Goal: Obtain resource: Download file/media

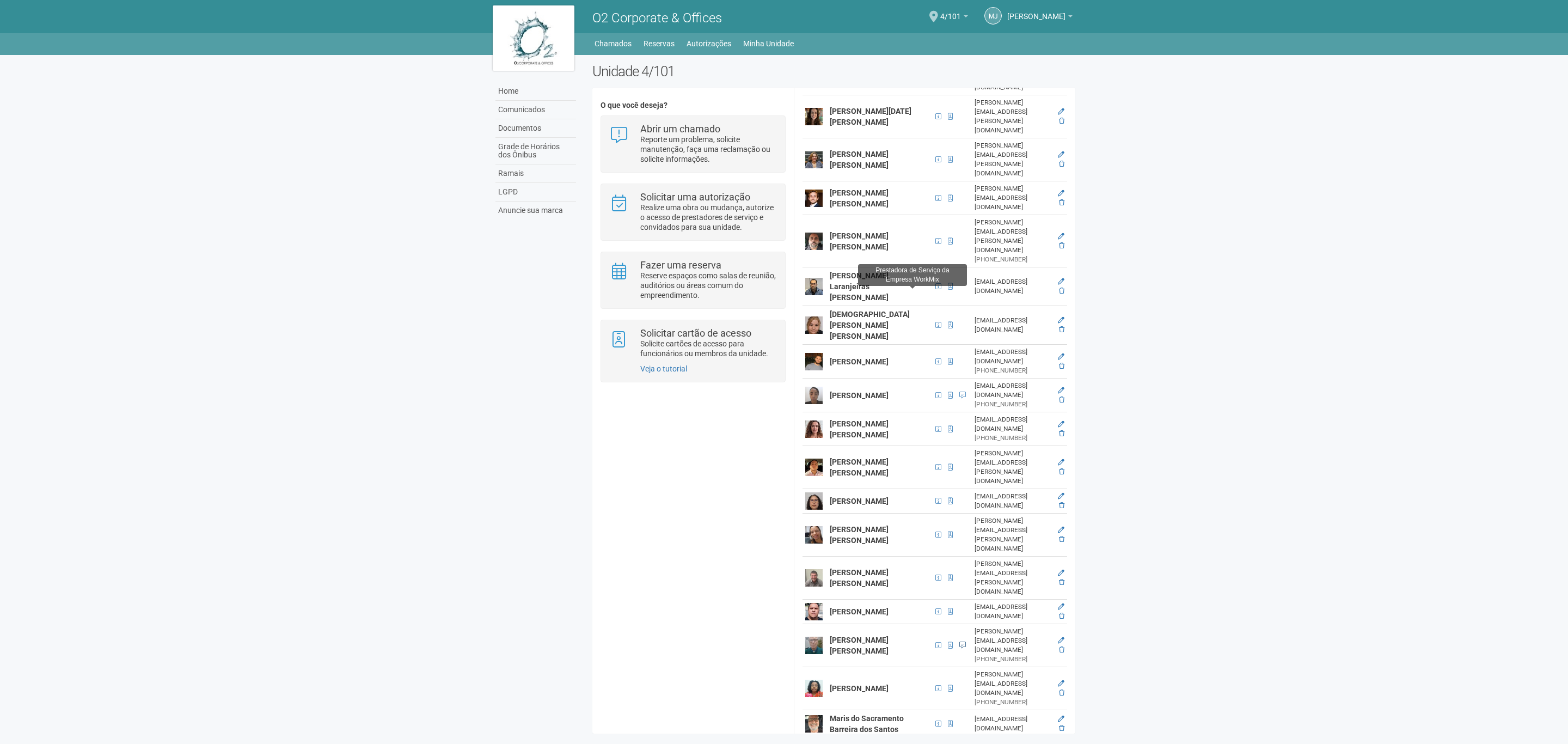
scroll to position [467, 0]
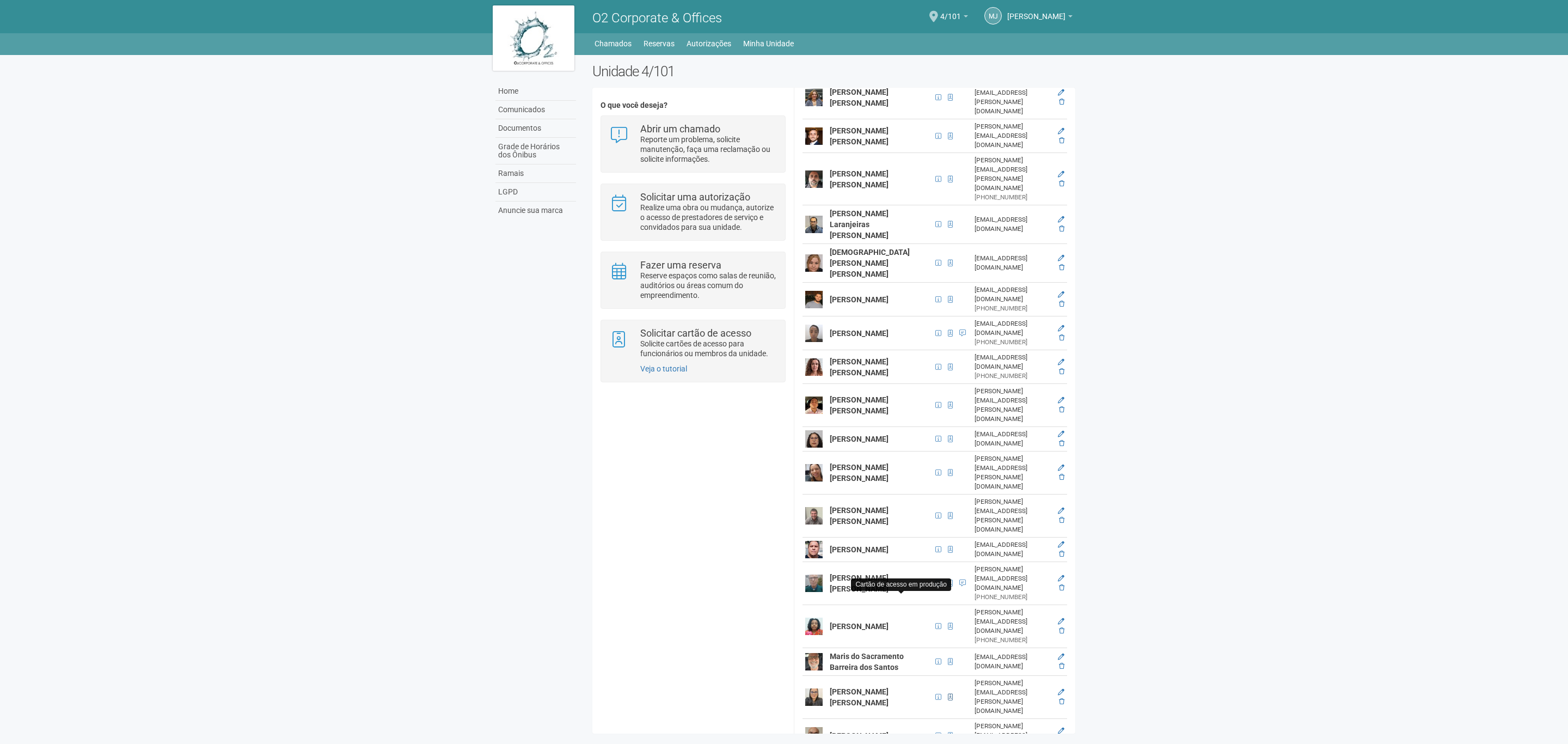
click at [948, 693] on span at bounding box center [951, 697] width 5 height 7
click at [935, 693] on span at bounding box center [938, 697] width 6 height 7
click at [948, 579] on span at bounding box center [951, 583] width 5 height 7
click at [935, 579] on span at bounding box center [938, 583] width 6 height 7
click at [1058, 575] on icon at bounding box center [1061, 579] width 7 height 7
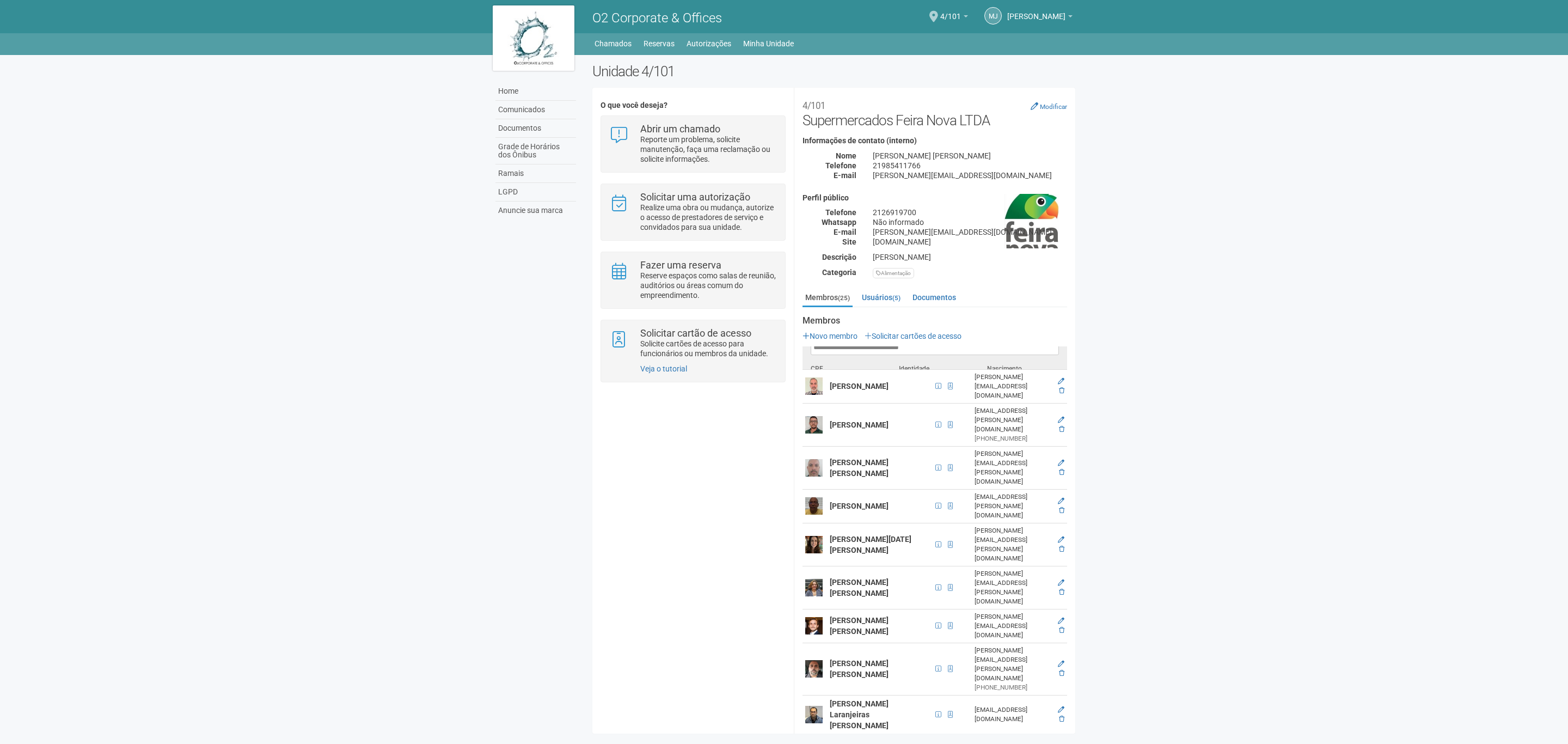
scroll to position [0, 0]
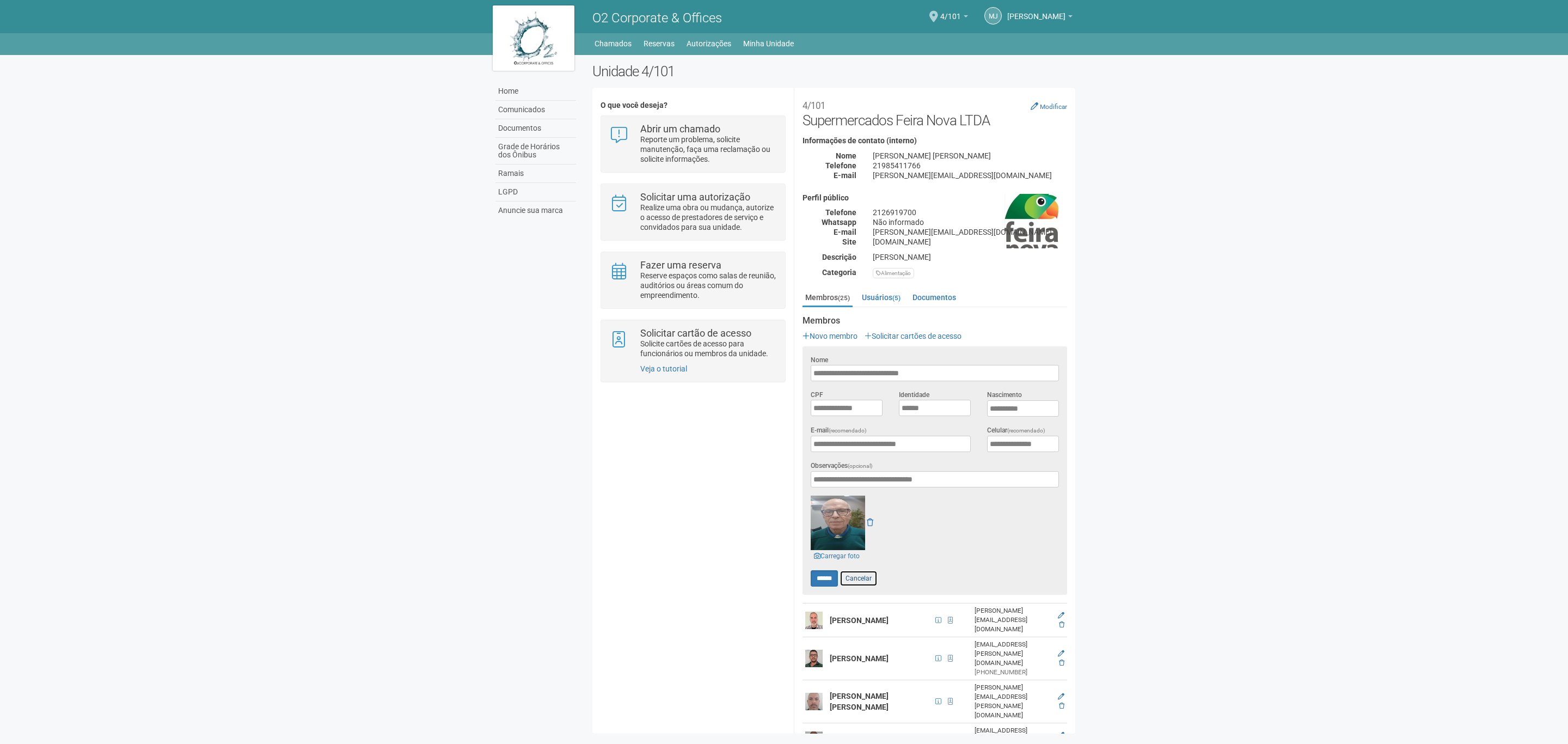
click at [861, 575] on link "Cancelar" at bounding box center [858, 578] width 38 height 16
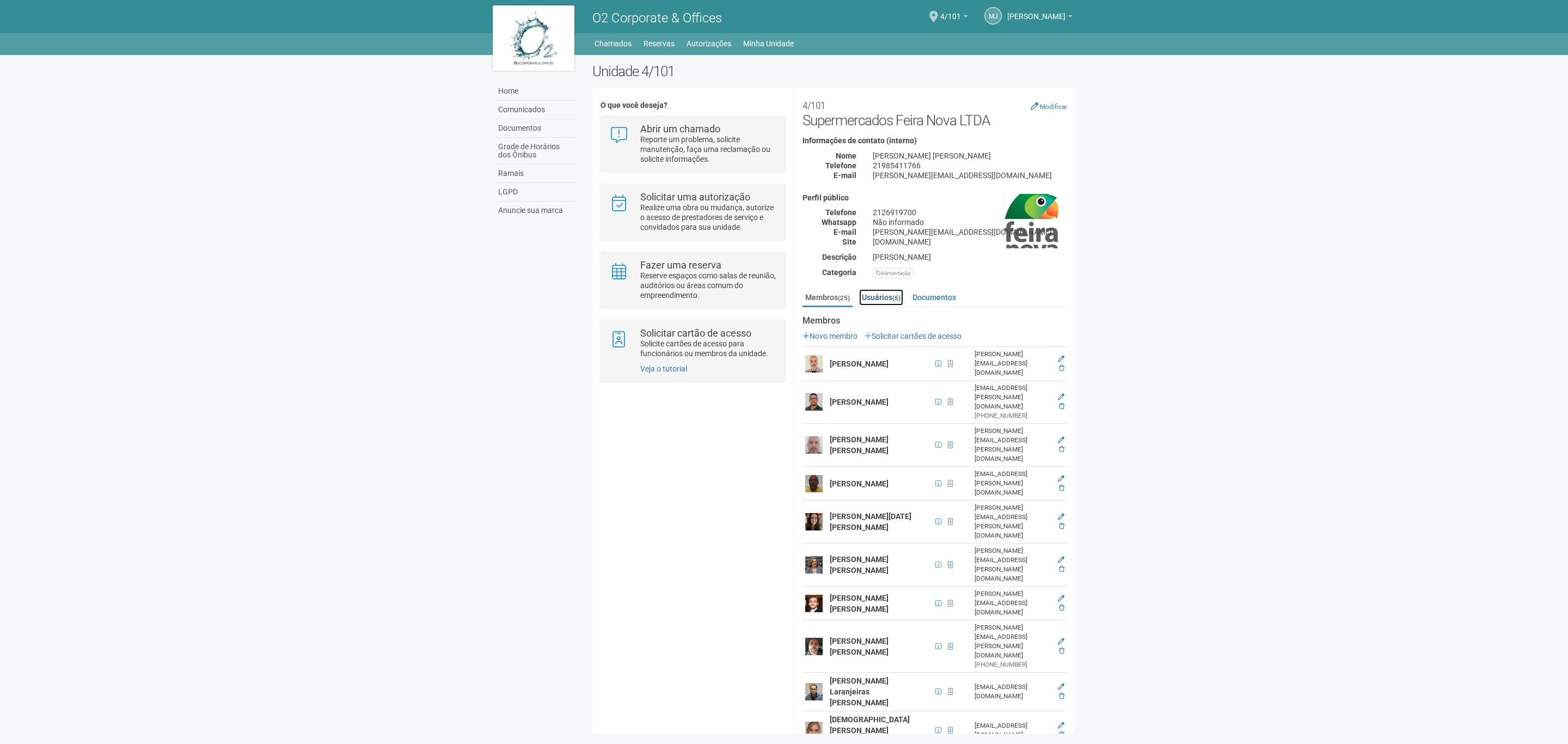
click at [893, 301] on link "Usuários (5)" at bounding box center [880, 297] width 44 height 16
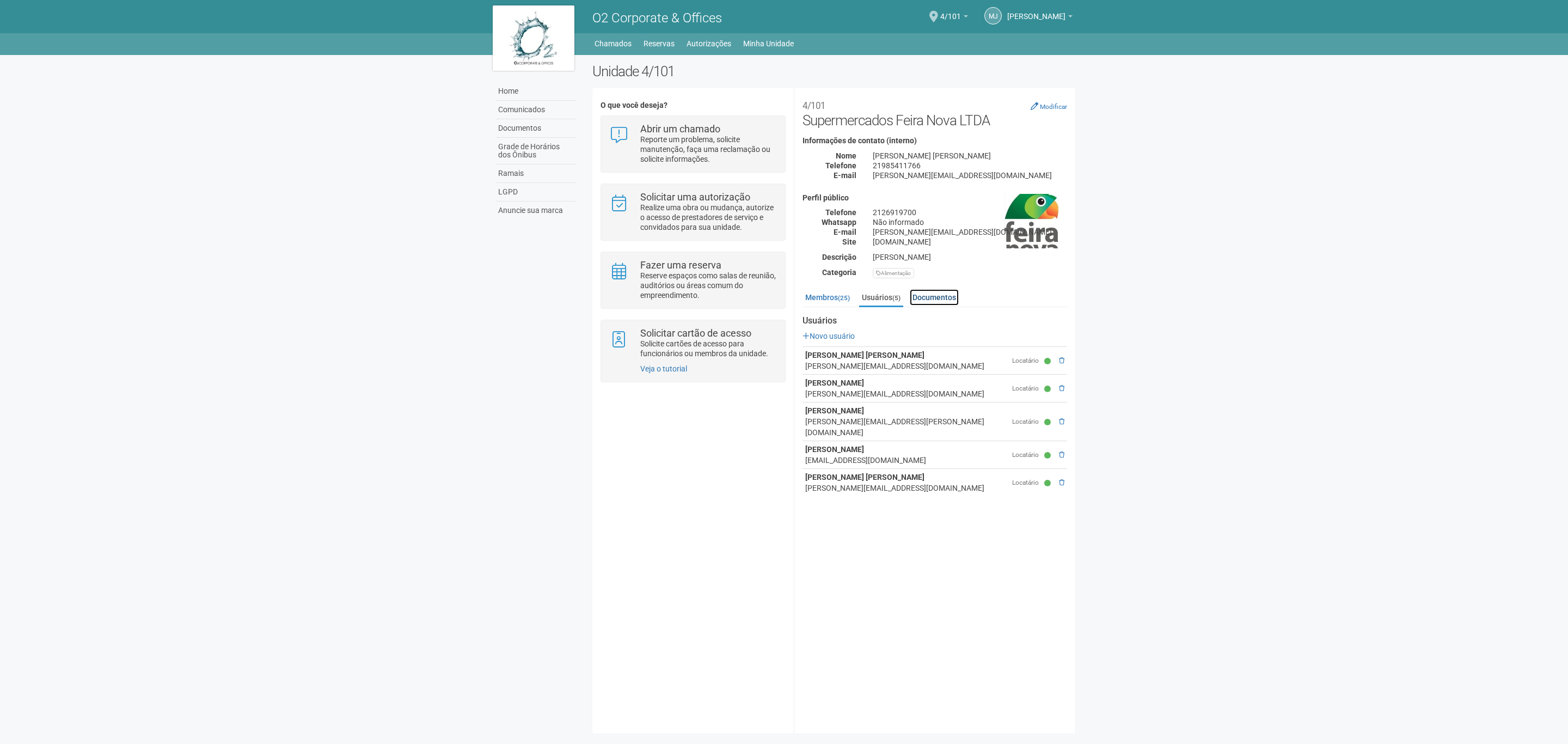
click at [920, 296] on link "Documentos" at bounding box center [934, 297] width 49 height 16
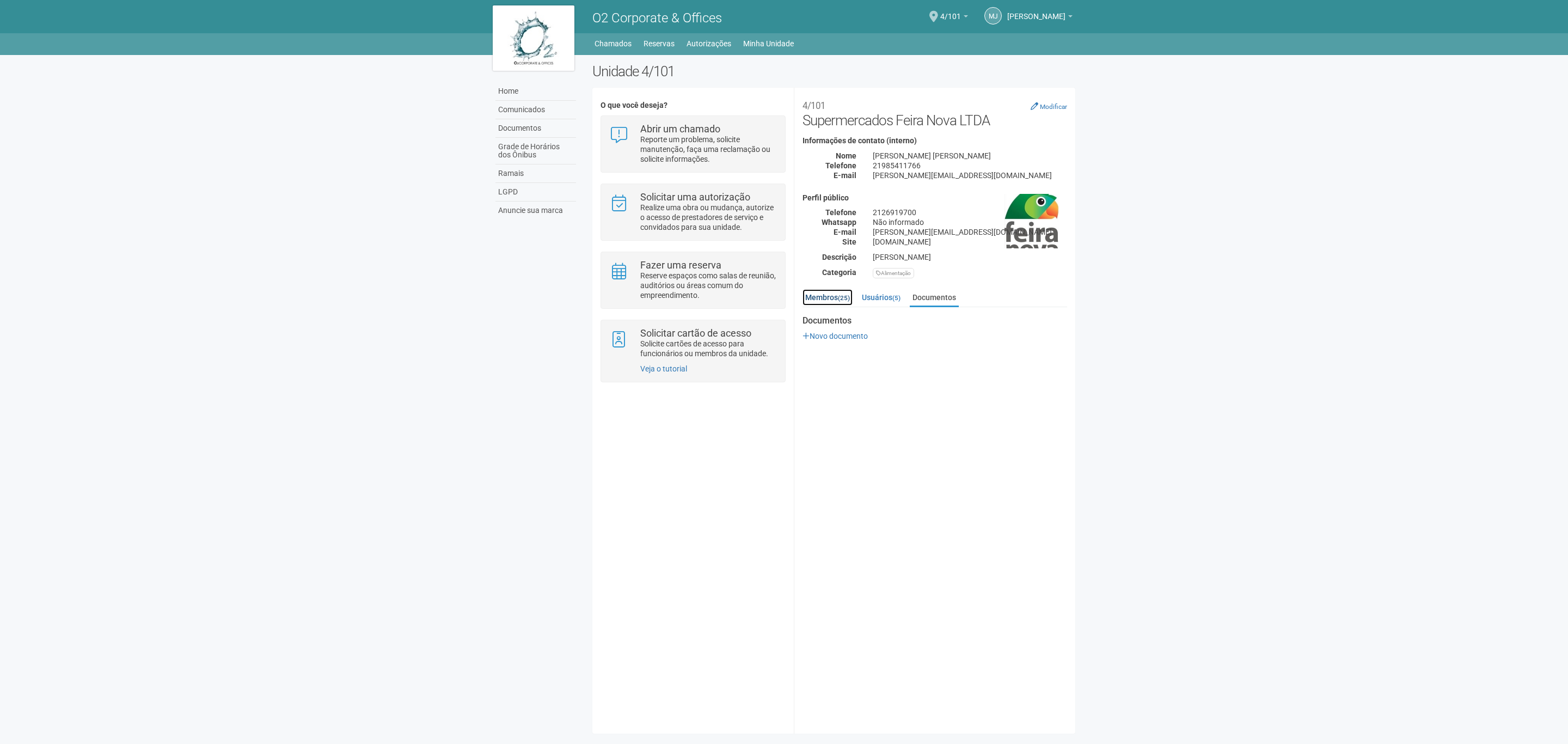
click at [832, 297] on link "Membros (25)" at bounding box center [827, 297] width 50 height 16
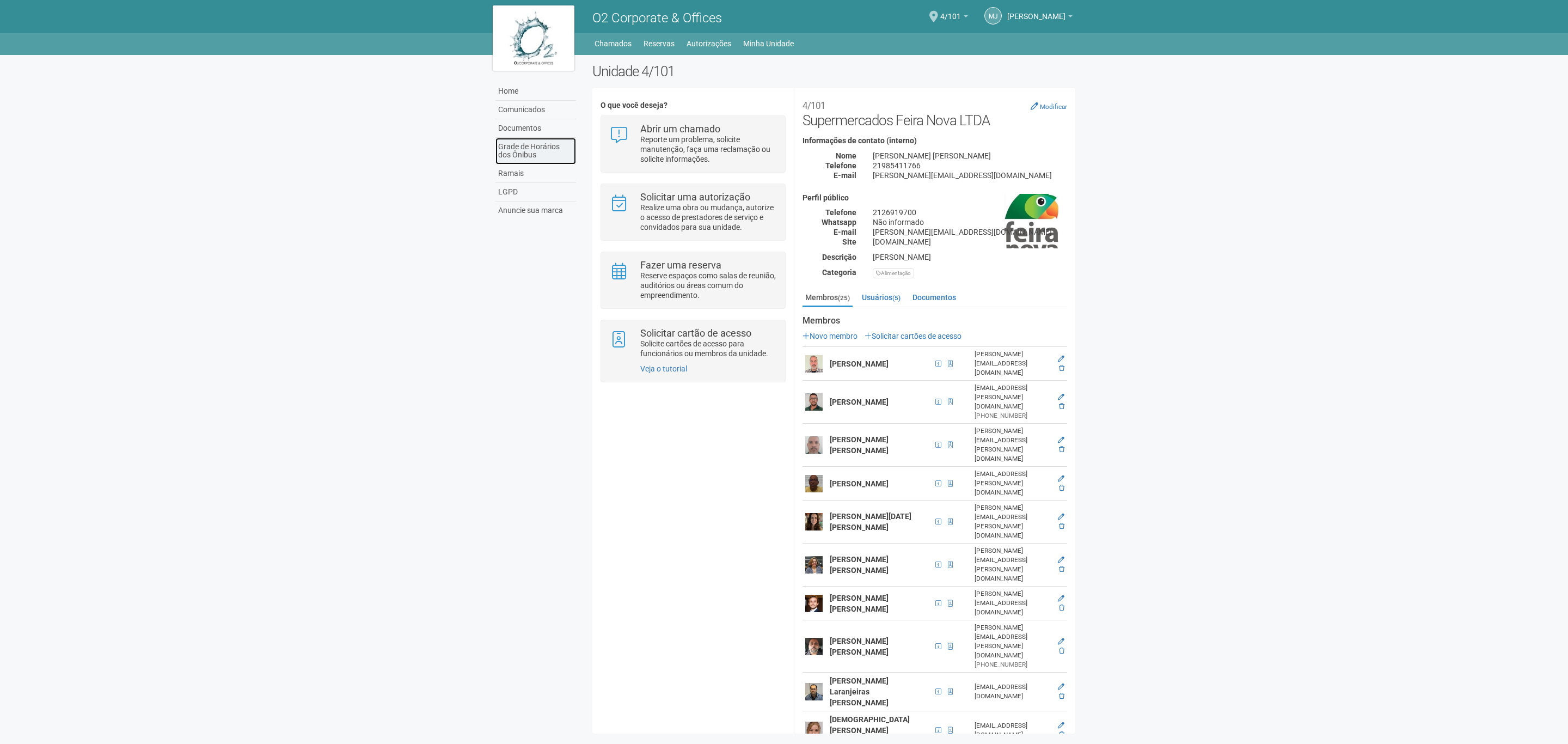
click at [545, 149] on link "Grade de Horários dos Ônibus" at bounding box center [536, 151] width 81 height 27
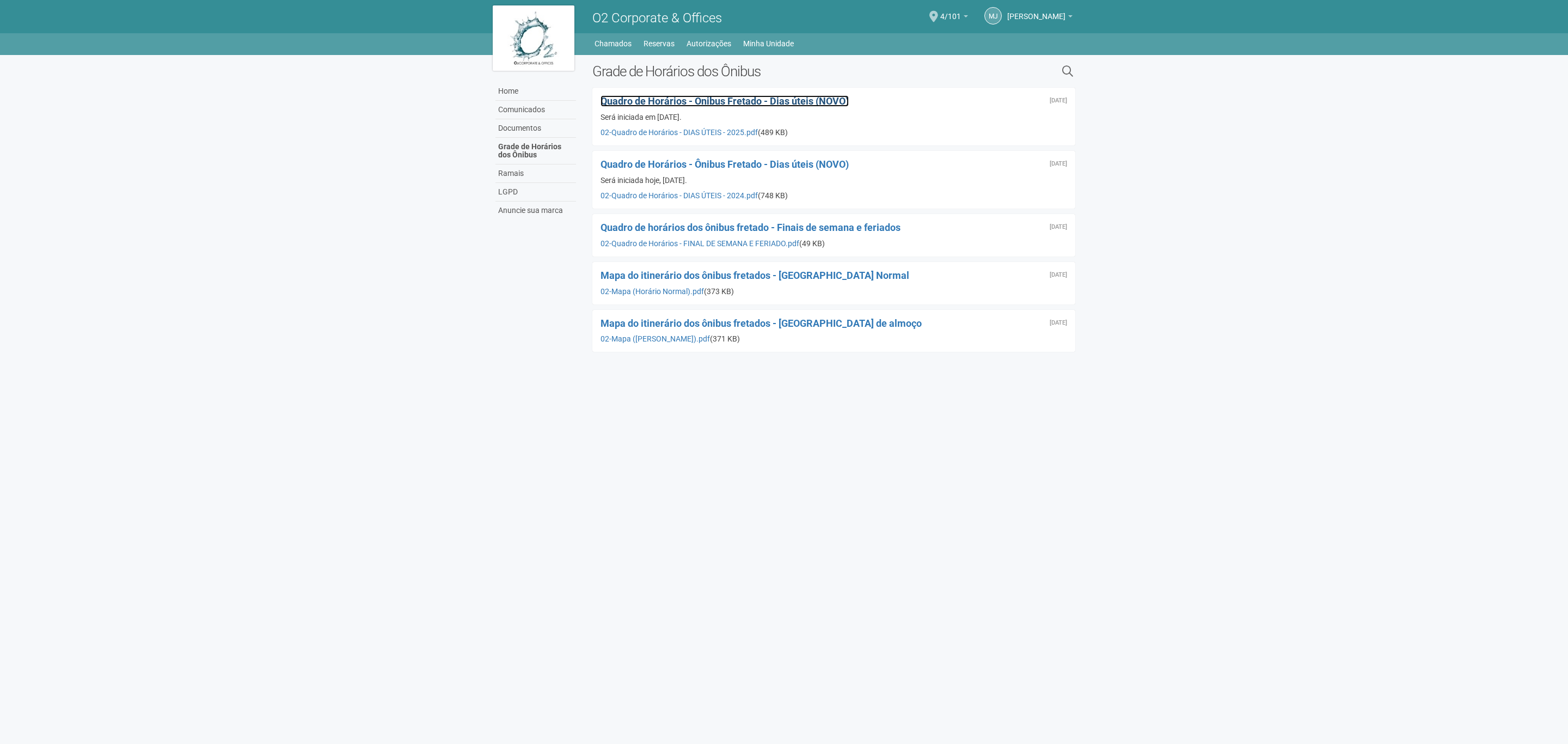
click at [700, 103] on span "Quadro de Horários - Ônibus Fretado - Dias úteis (NOVO)" at bounding box center [725, 100] width 249 height 11
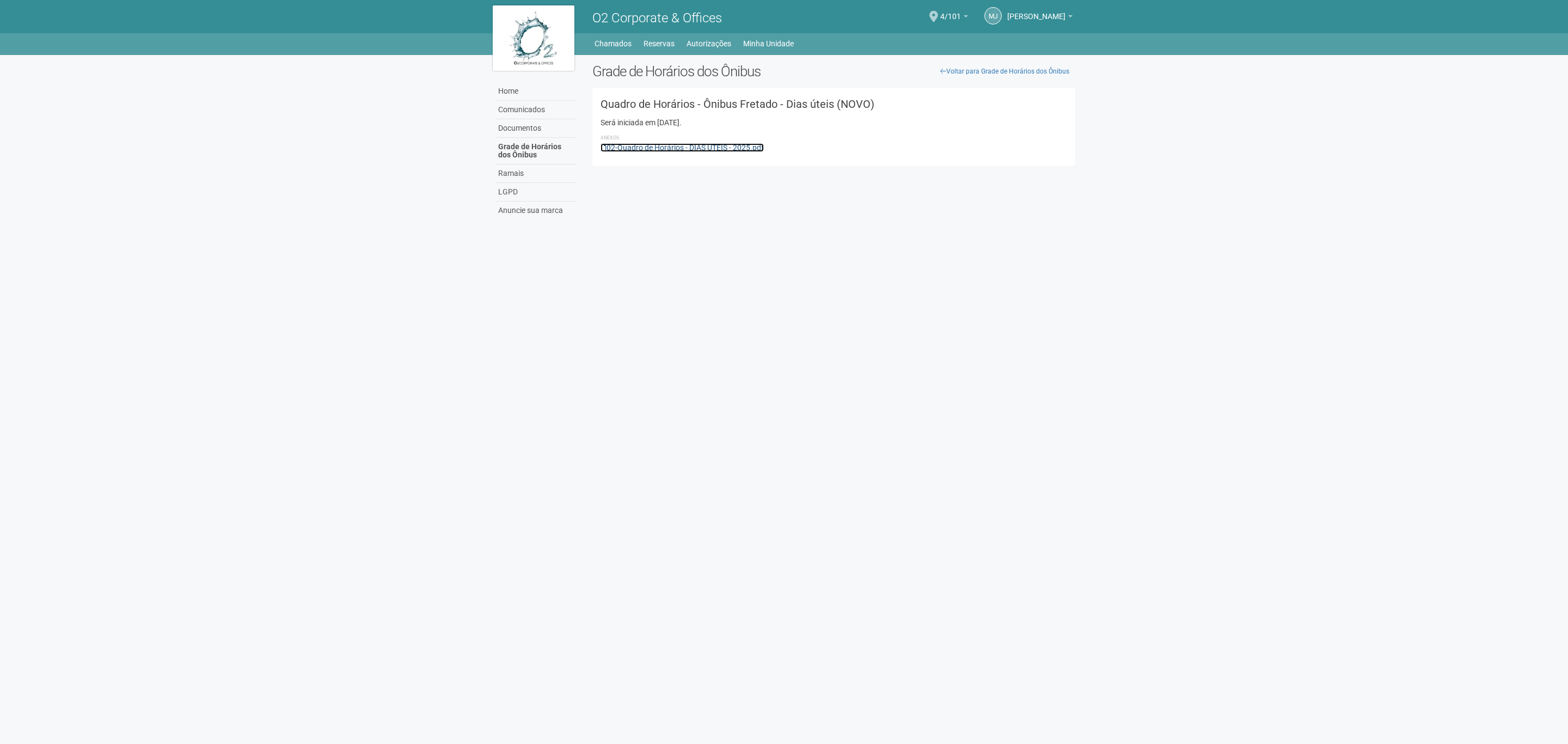
click at [657, 144] on link "02-Quadro de Horários - DIAS ÚTEIS - 2025.pdf" at bounding box center [682, 147] width 164 height 9
click at [507, 95] on link "Home" at bounding box center [536, 92] width 81 height 19
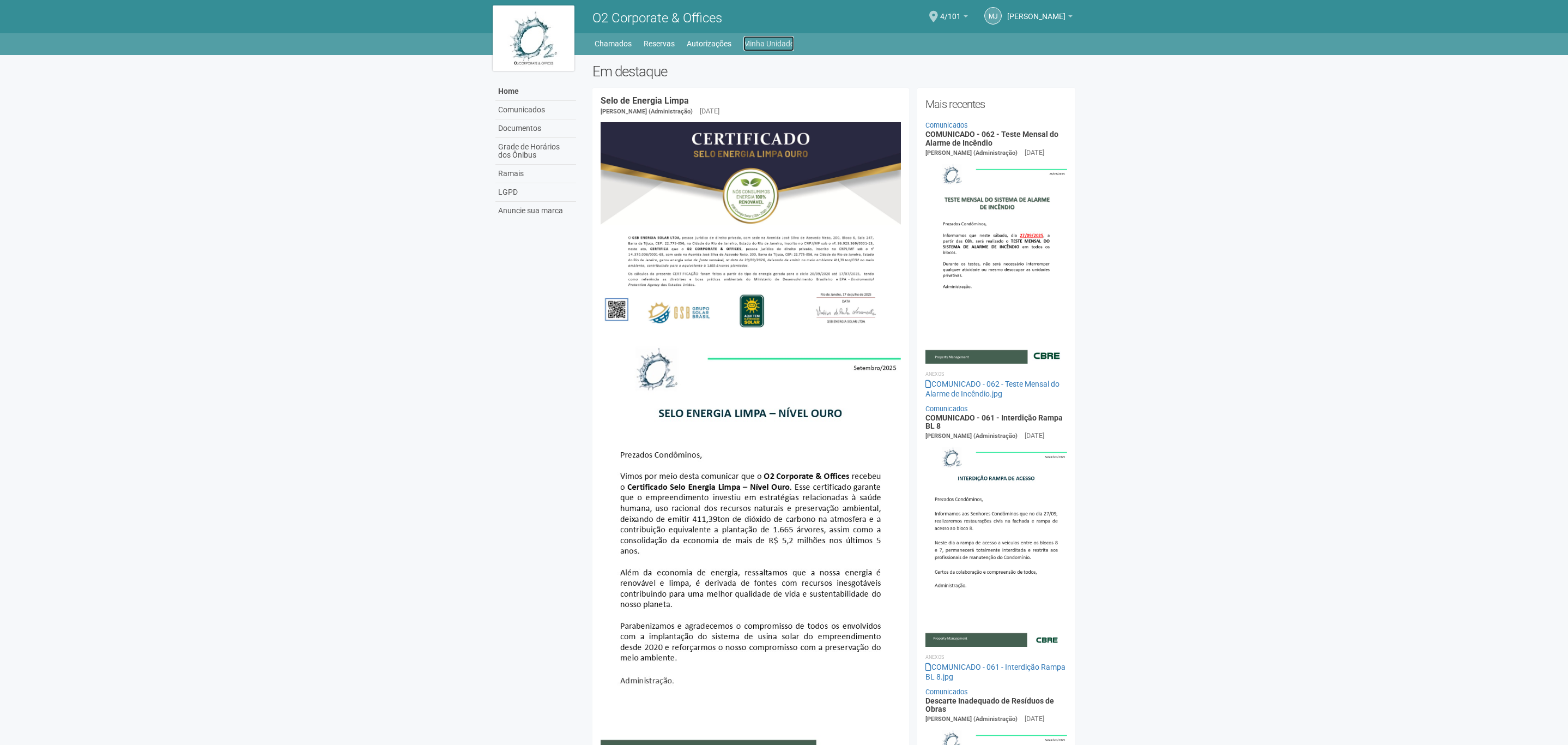
click at [772, 43] on link "Minha Unidade" at bounding box center [768, 44] width 51 height 15
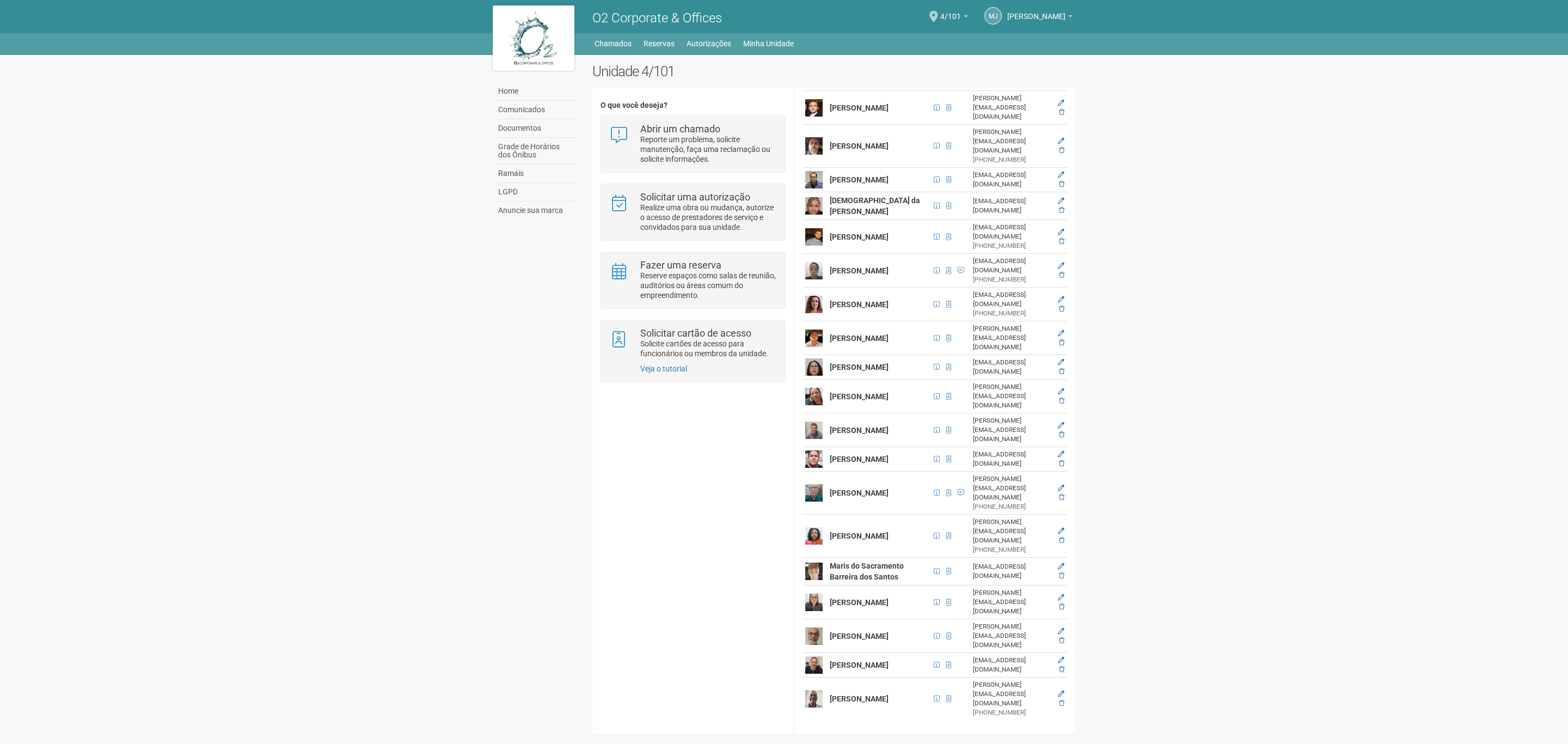
scroll to position [467, 0]
